Goal: Check status: Check status

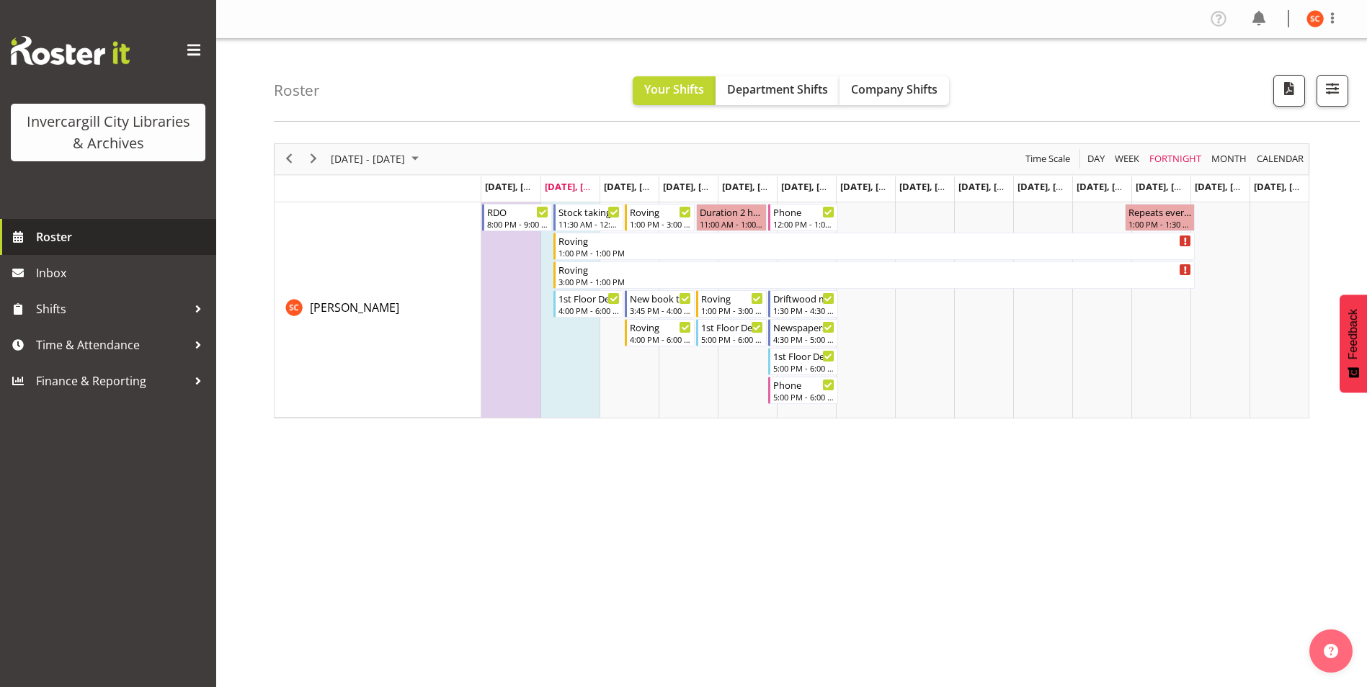
click at [45, 233] on span "Roster" at bounding box center [122, 237] width 173 height 22
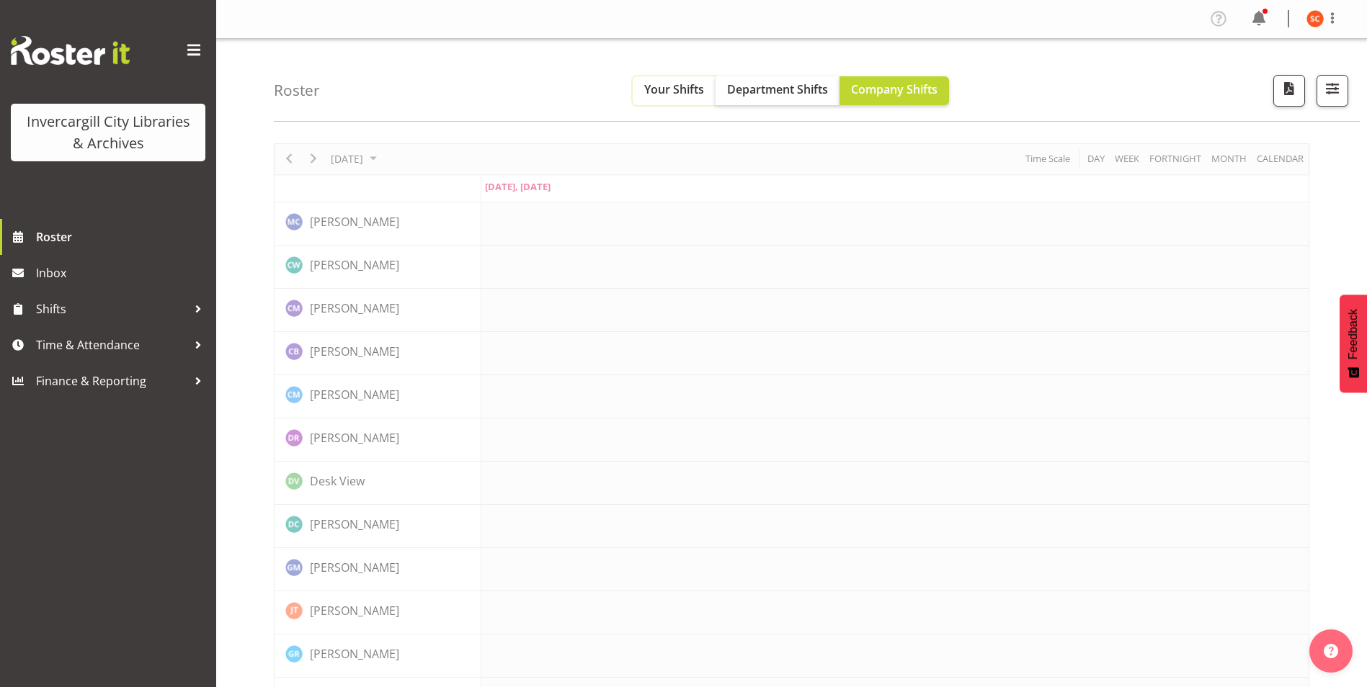
click at [688, 89] on span "Your Shifts" at bounding box center [674, 89] width 60 height 16
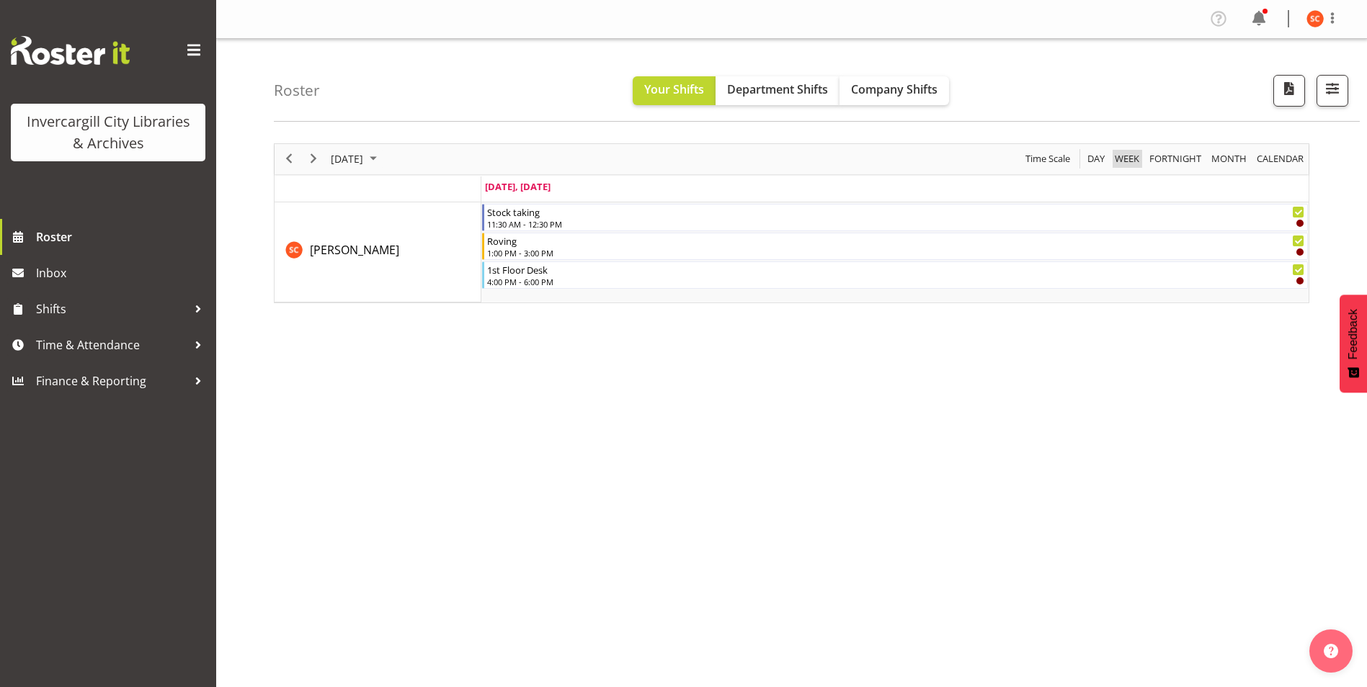
click at [1136, 162] on span "Week" at bounding box center [1126, 159] width 27 height 18
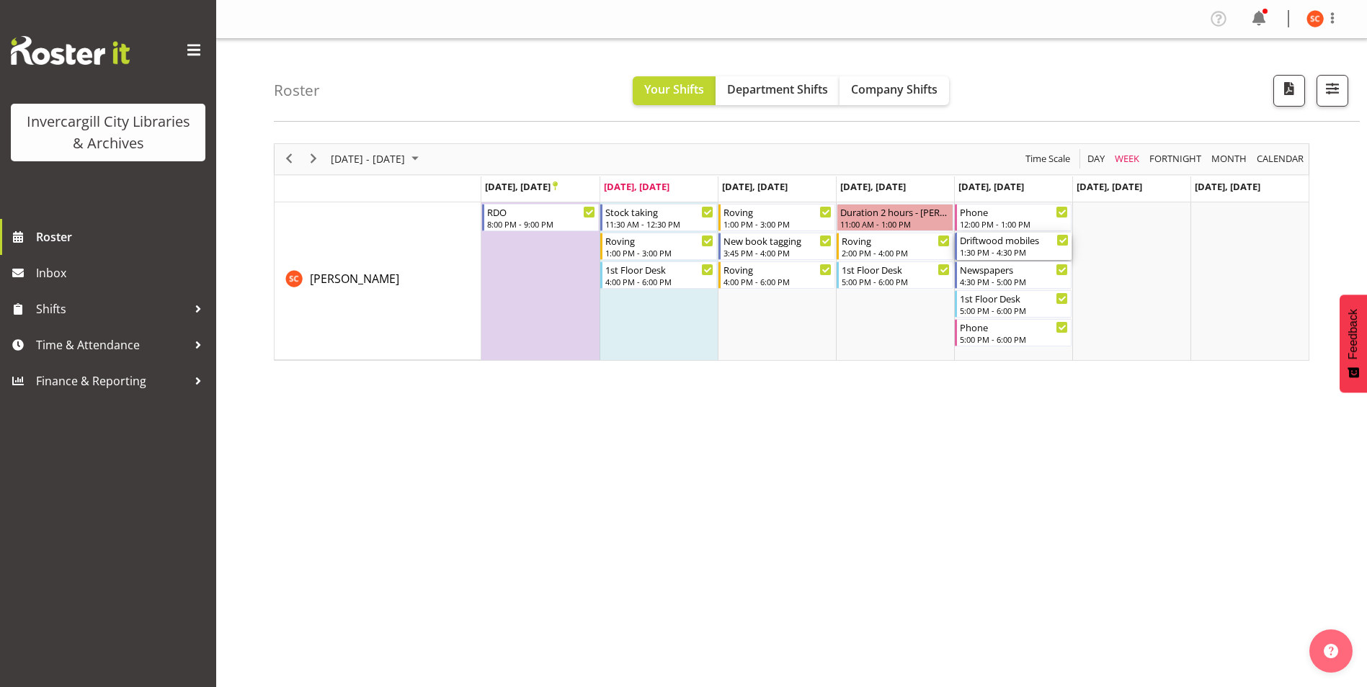
click at [1061, 243] on icon "Timeline Week of September 23, 2025" at bounding box center [1062, 240] width 7 height 7
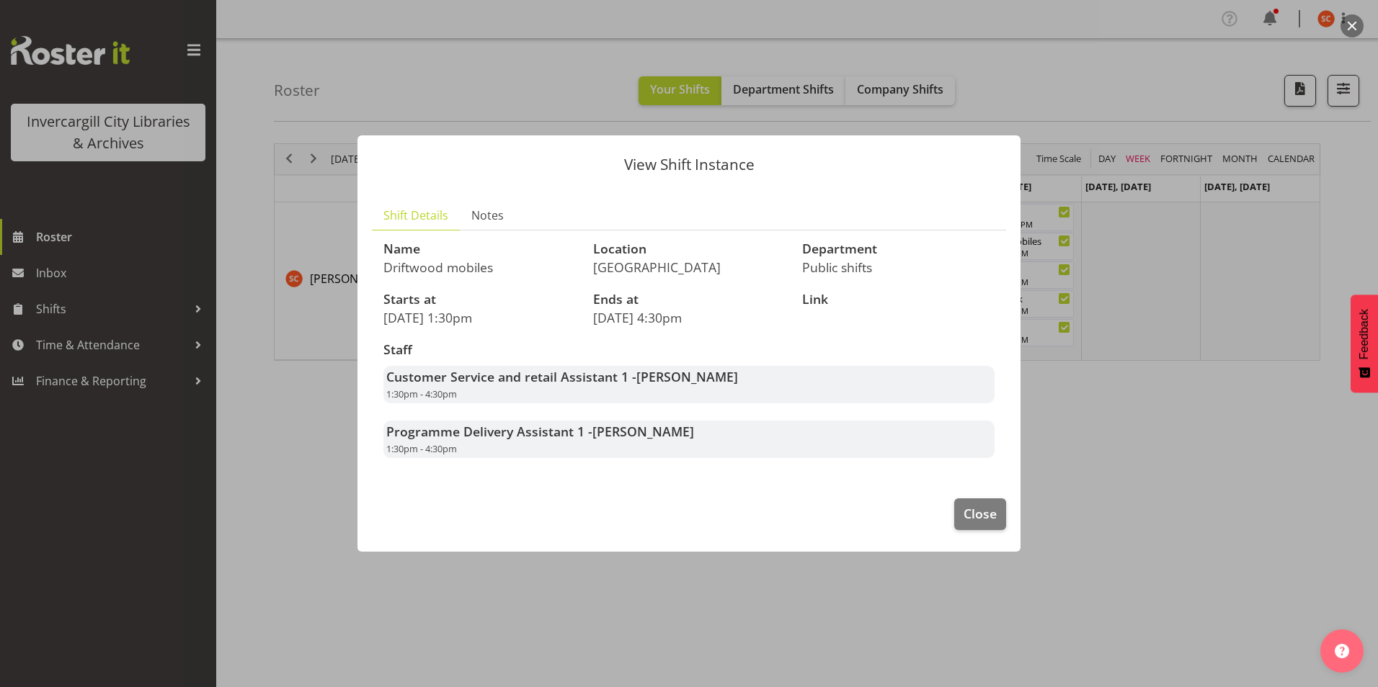
click at [316, 408] on div at bounding box center [689, 343] width 1378 height 687
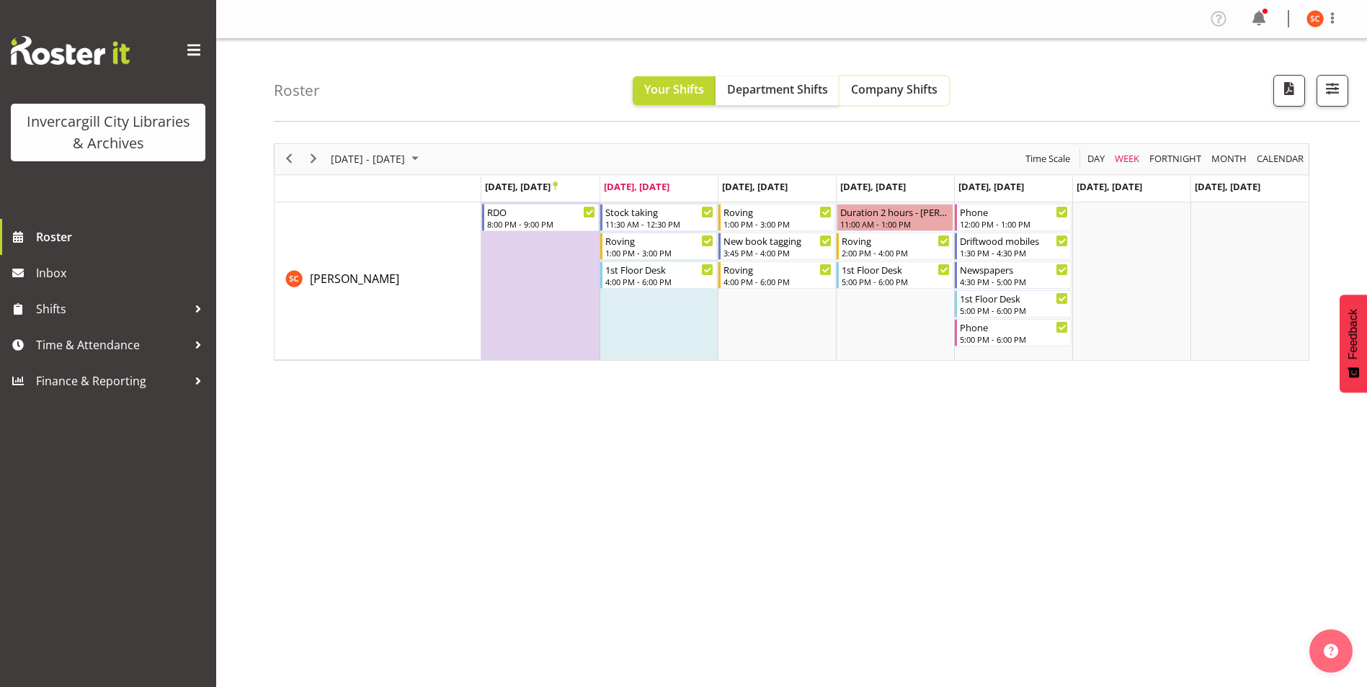
click at [886, 84] on span "Company Shifts" at bounding box center [894, 89] width 86 height 16
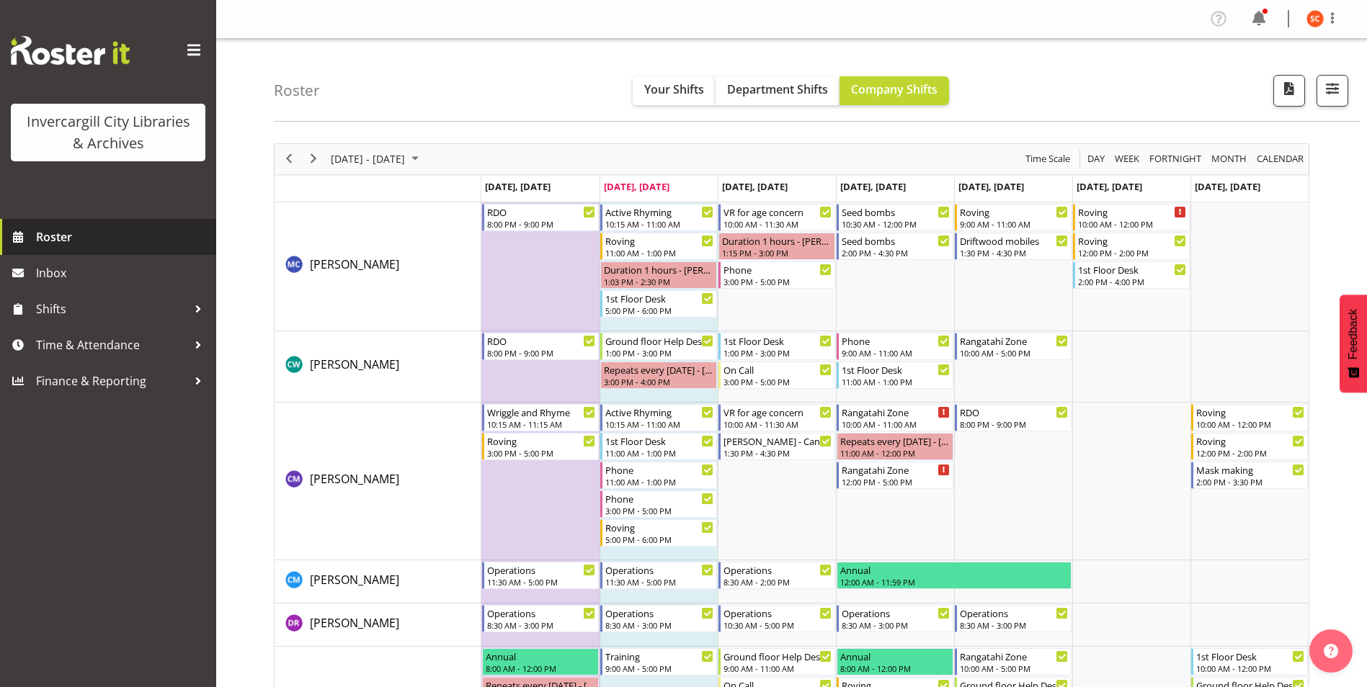
click at [71, 234] on span "Roster" at bounding box center [122, 237] width 173 height 22
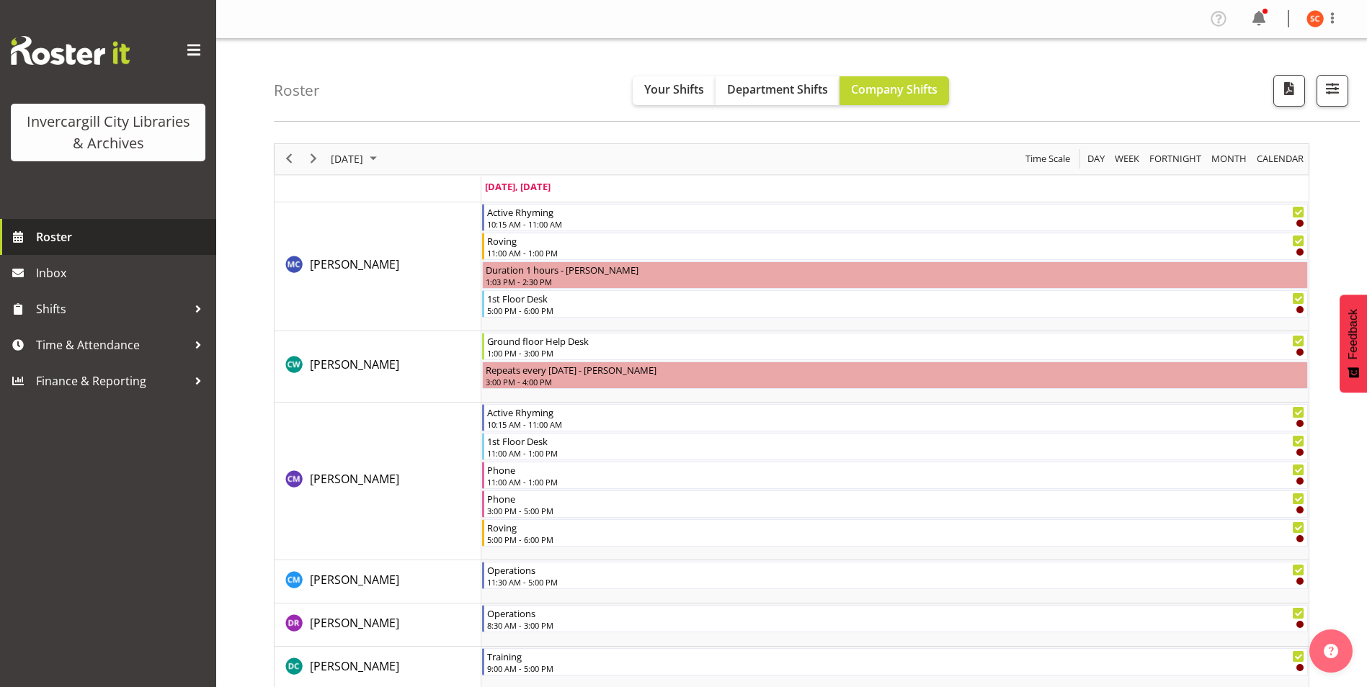
click at [44, 247] on span "Roster" at bounding box center [122, 237] width 173 height 22
click at [1094, 164] on span "Day" at bounding box center [1096, 159] width 20 height 18
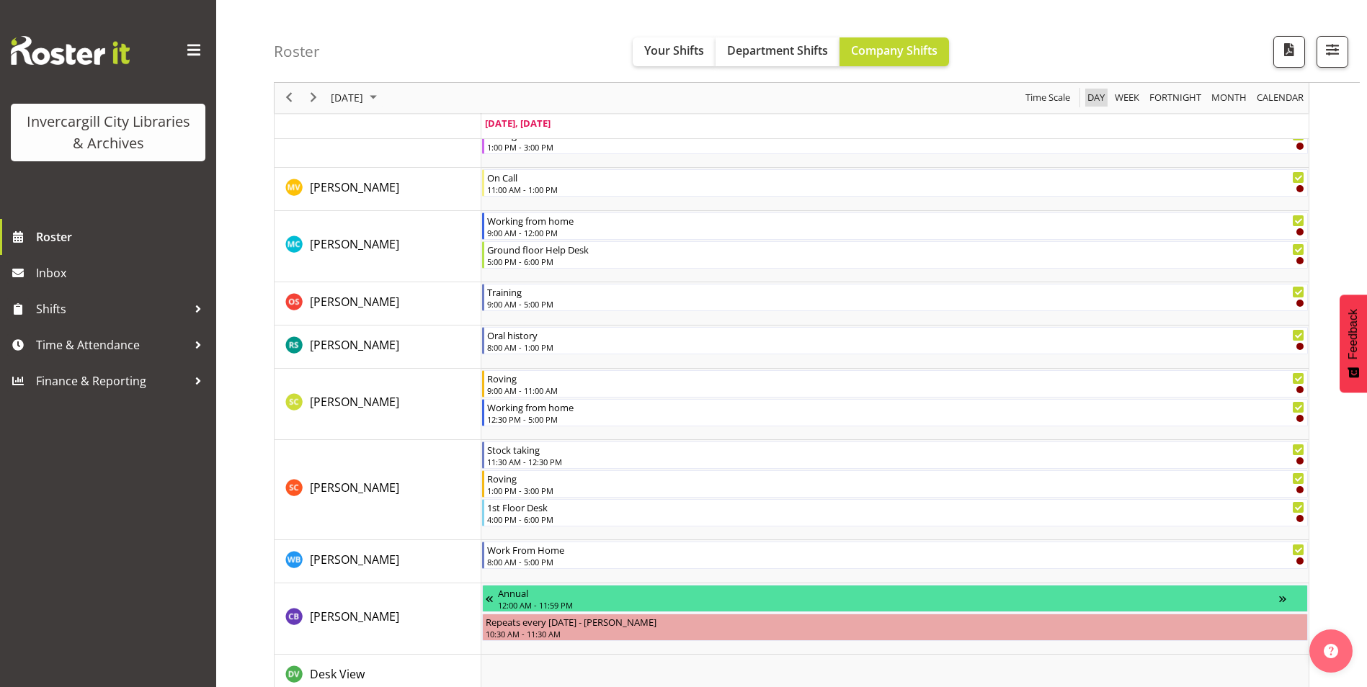
scroll to position [1617, 0]
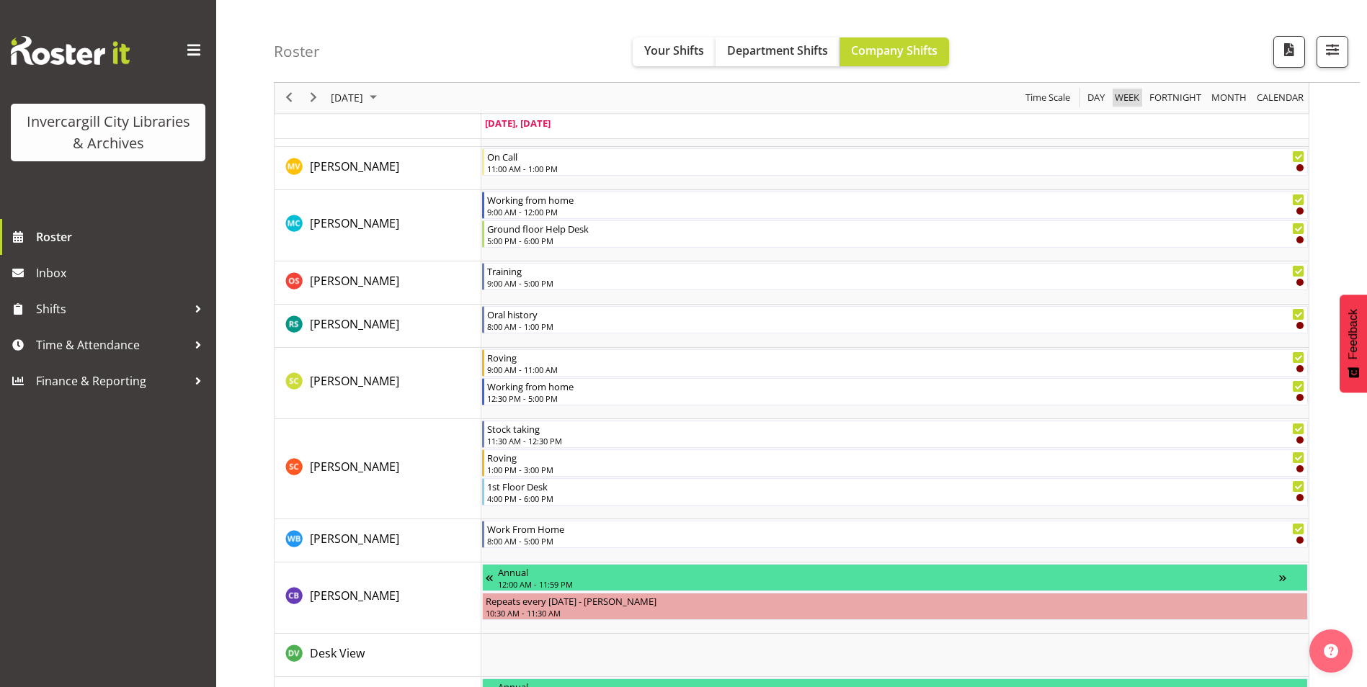
click at [1120, 100] on span "Week" at bounding box center [1126, 98] width 27 height 18
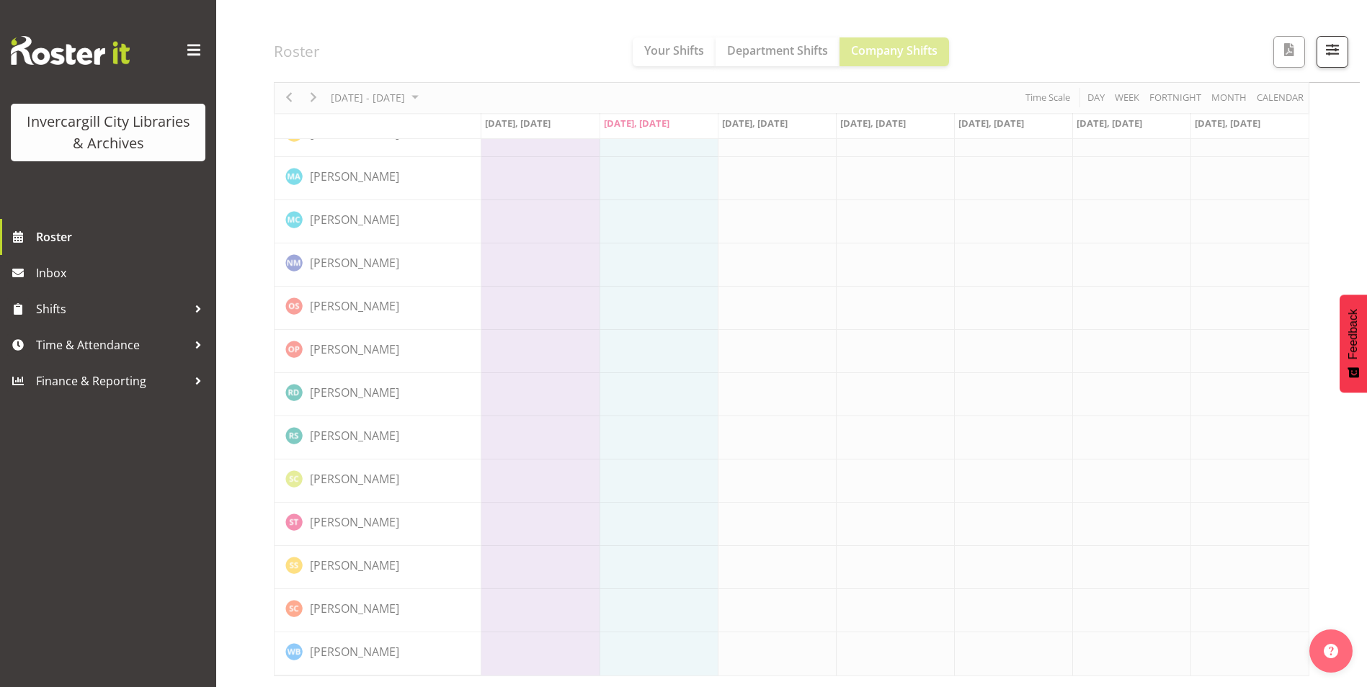
scroll to position [1213, 0]
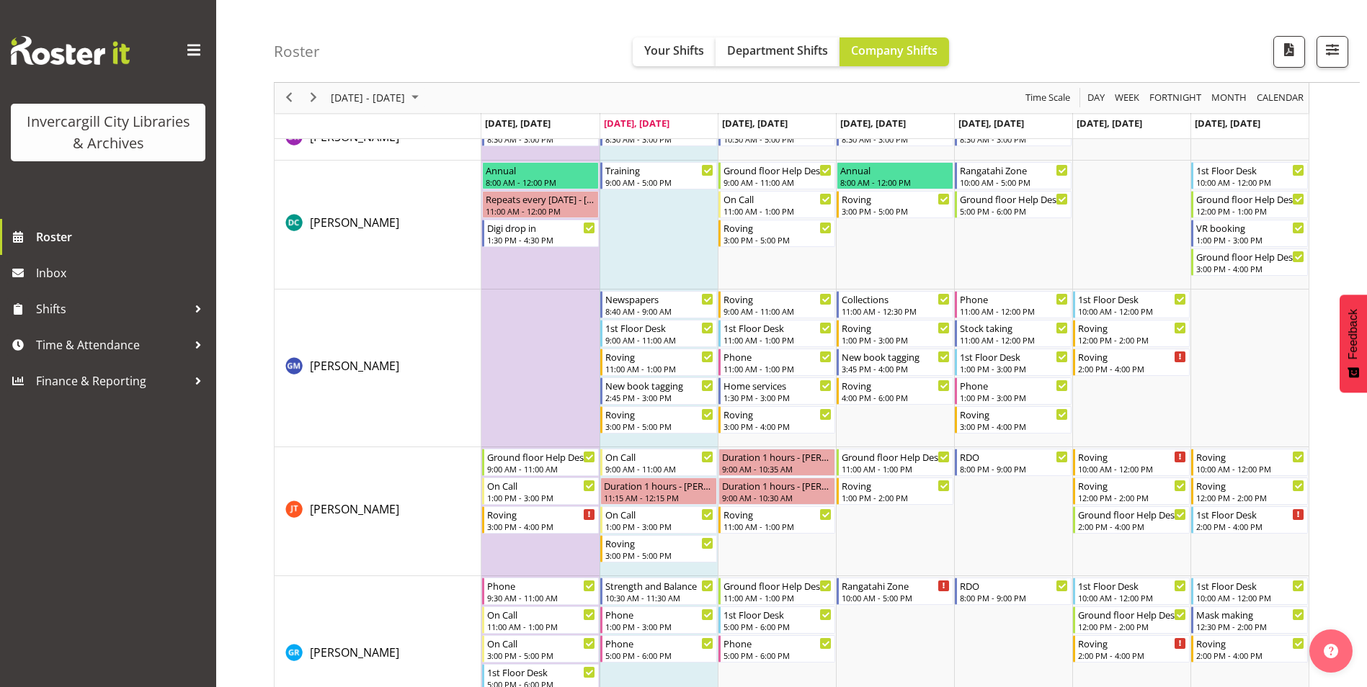
scroll to position [198, 0]
